Goal: Find specific page/section: Find specific page/section

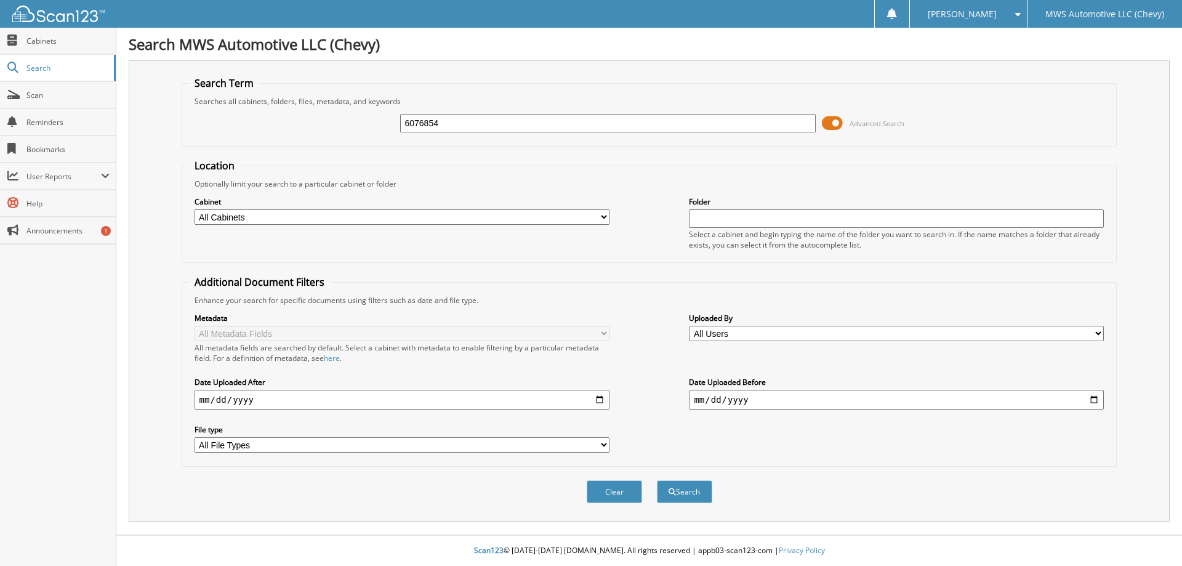
type input "6076854"
click at [657, 480] on button "Search" at bounding box center [684, 491] width 55 height 23
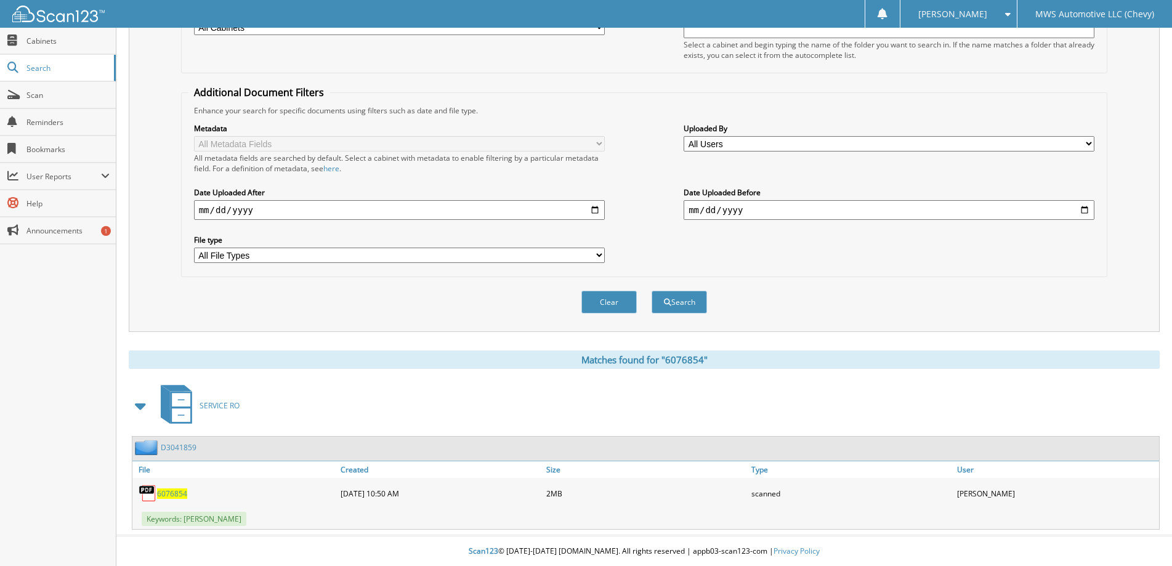
scroll to position [191, 0]
click at [174, 496] on span "6076854" at bounding box center [172, 493] width 30 height 10
click at [160, 488] on span "6076854" at bounding box center [172, 493] width 30 height 10
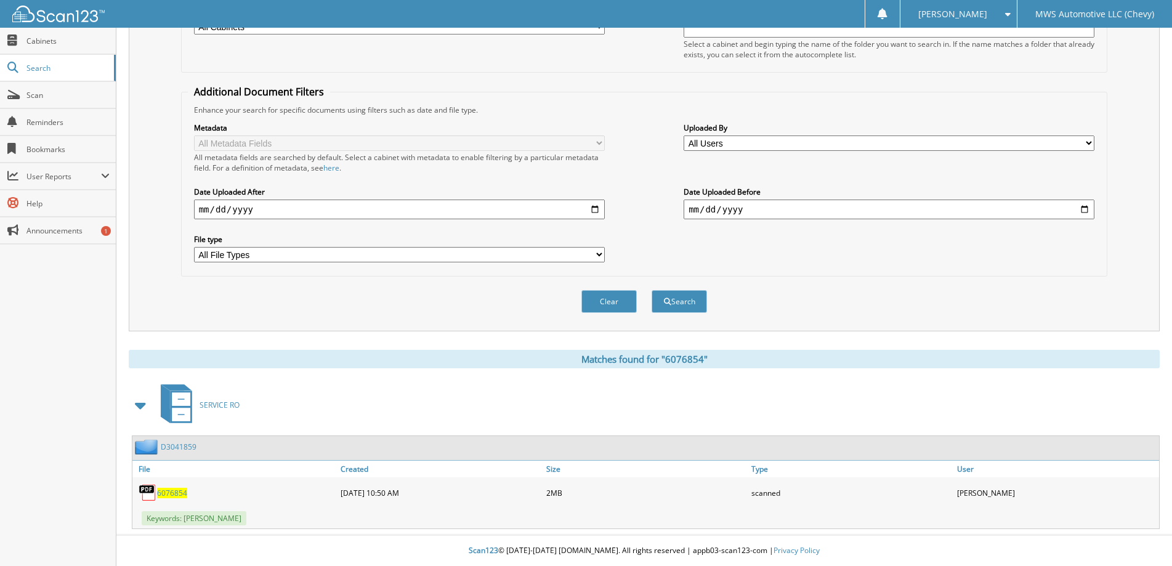
click at [160, 488] on span "6076854" at bounding box center [172, 493] width 30 height 10
click at [172, 490] on span "6076854" at bounding box center [172, 493] width 30 height 10
click at [173, 448] on link "D3041859" at bounding box center [179, 447] width 36 height 10
